Goal: Find specific page/section: Find specific page/section

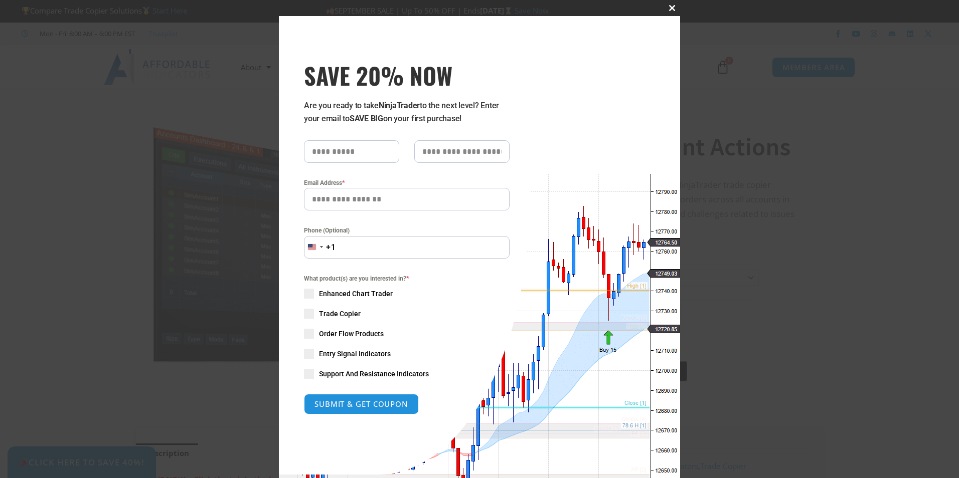
click at [668, 10] on span "SAVE 20% NOW popup" at bounding box center [672, 8] width 16 height 6
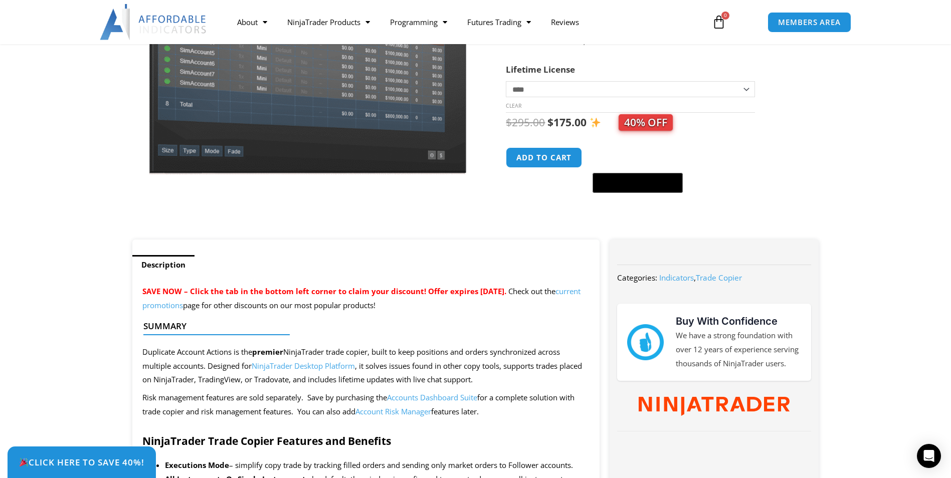
scroll to position [100, 0]
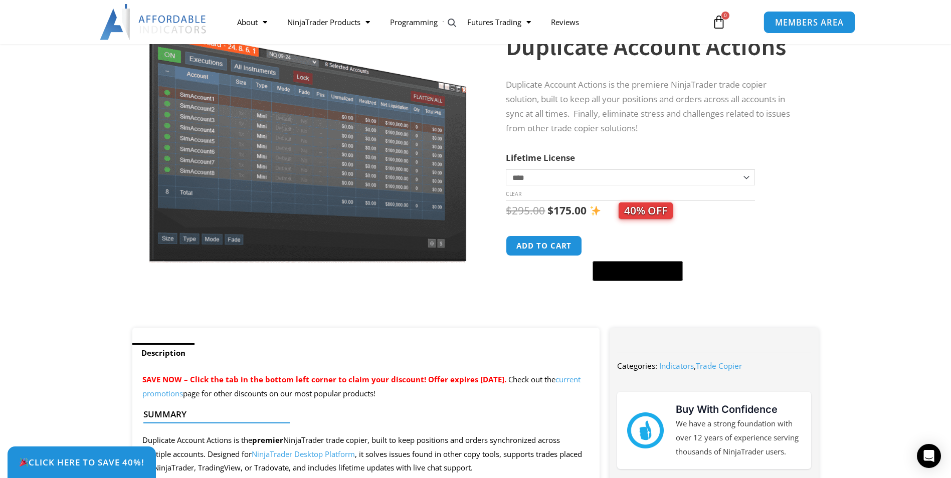
click at [809, 18] on span "MEMBERS AREA" at bounding box center [809, 22] width 69 height 9
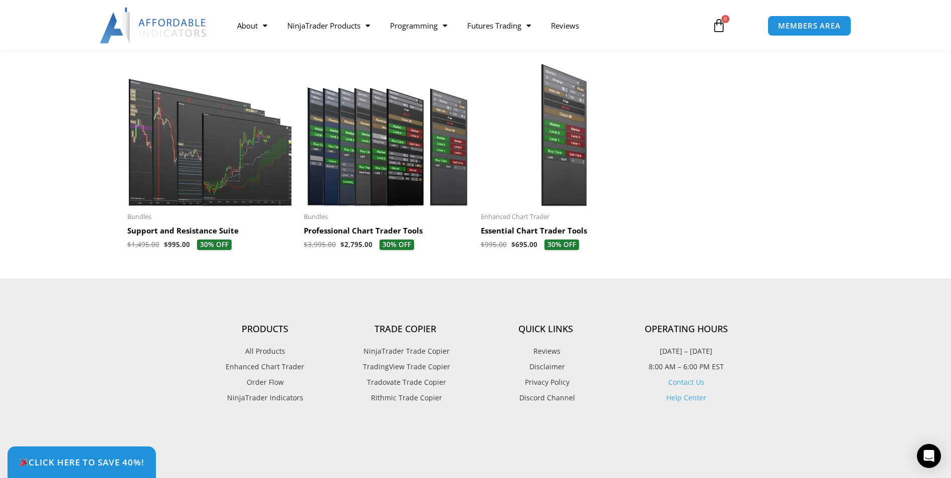
scroll to position [3008, 0]
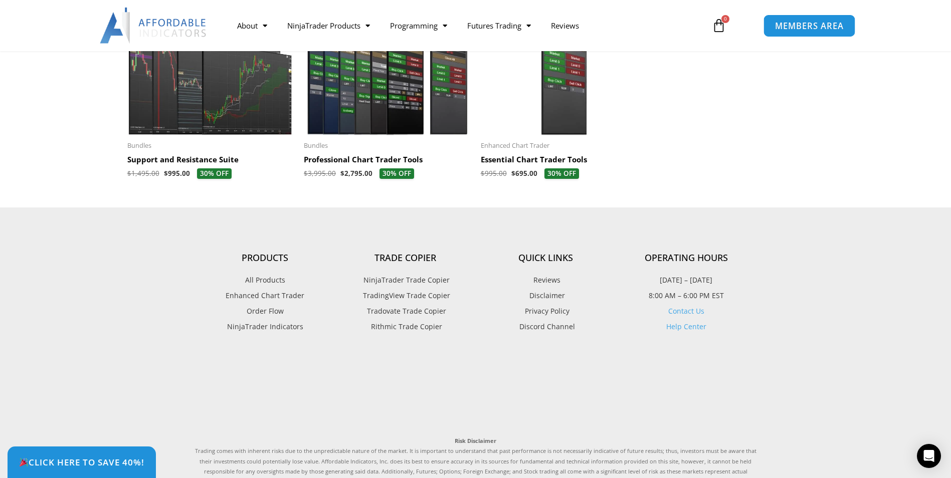
click at [787, 36] on link "MEMBERS AREA" at bounding box center [810, 25] width 92 height 23
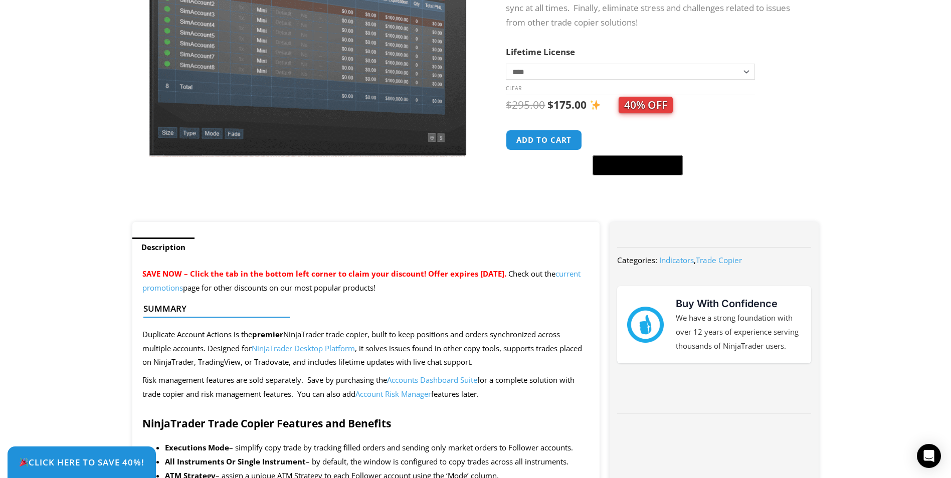
scroll to position [35, 0]
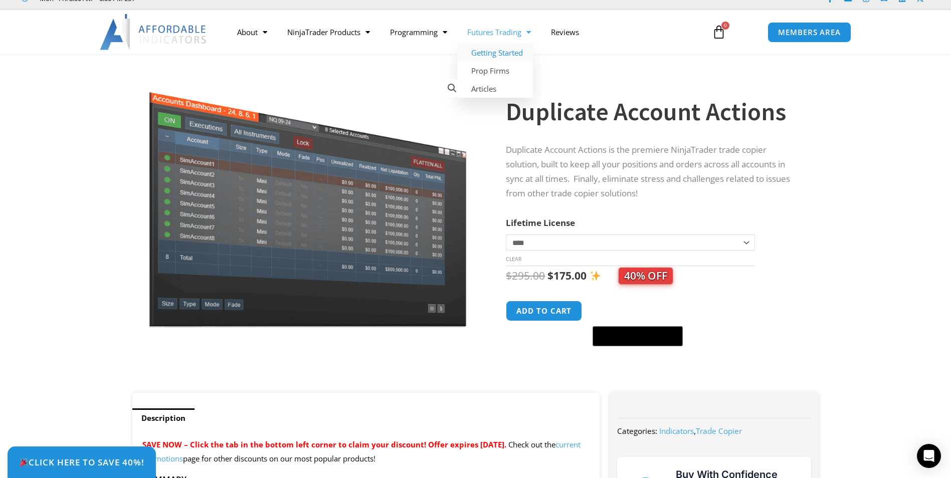
click at [483, 49] on link "Getting Started" at bounding box center [495, 53] width 76 height 18
